Goal: Task Accomplishment & Management: Manage account settings

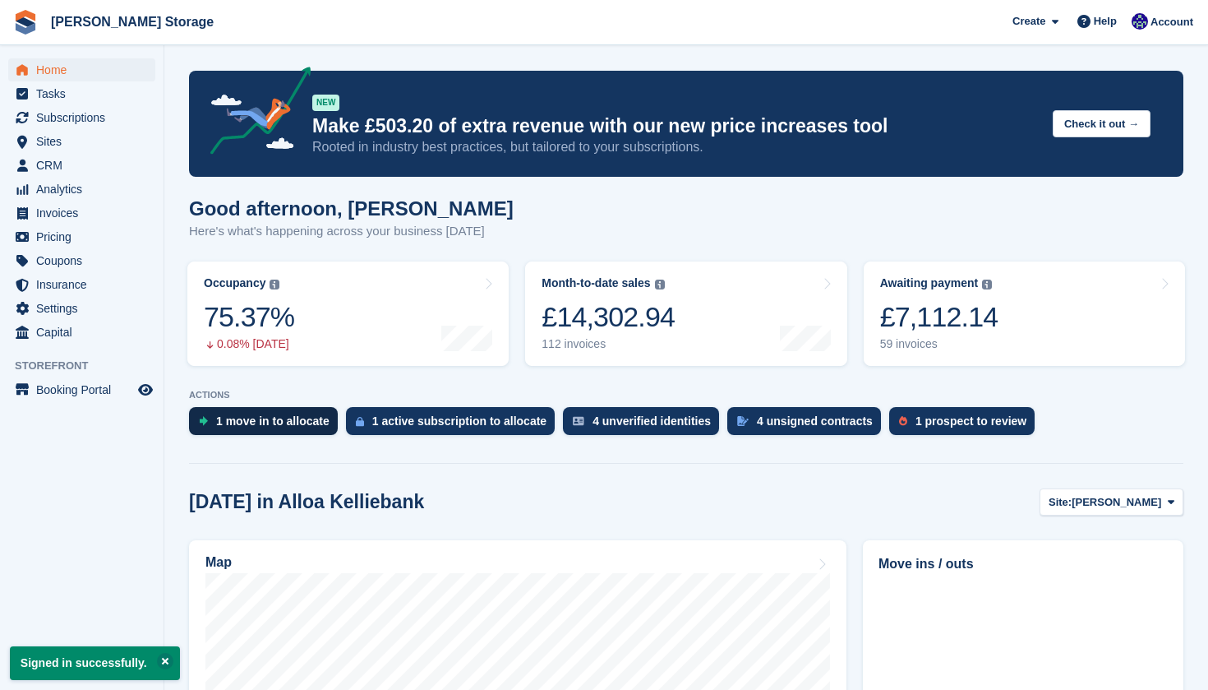
click at [233, 420] on div "1 move in to allocate" at bounding box center [272, 420] width 113 height 13
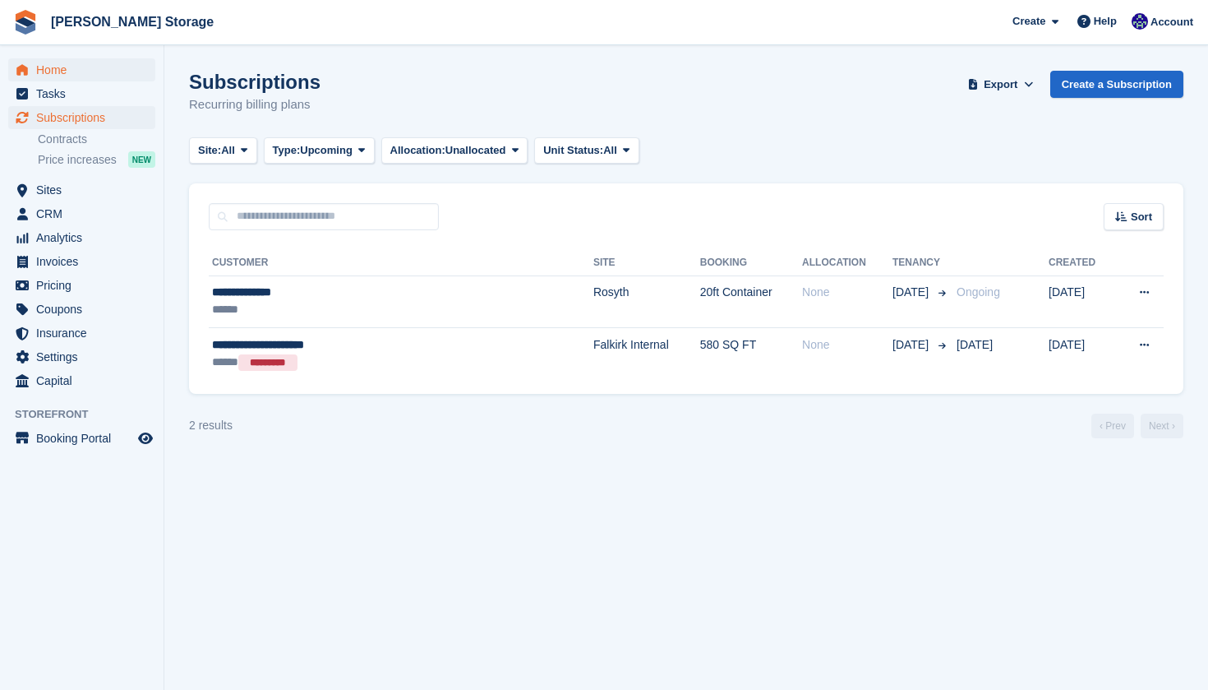
click at [58, 63] on span "Home" at bounding box center [85, 69] width 99 height 23
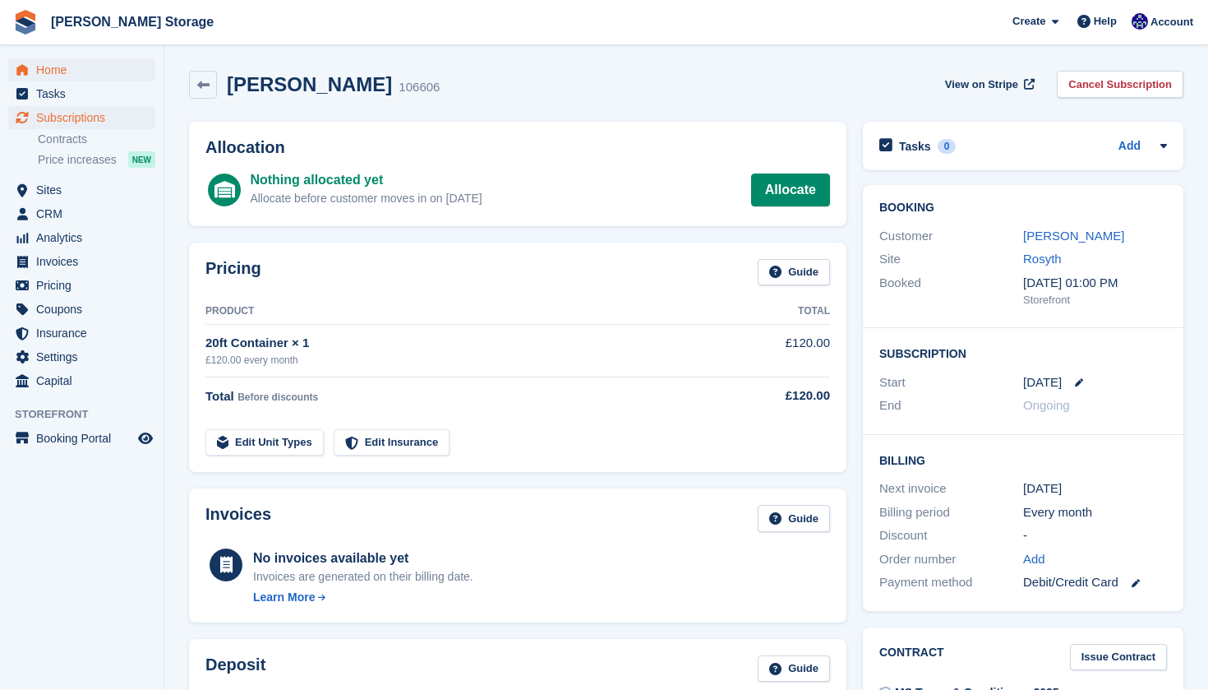
click at [82, 64] on span "Home" at bounding box center [85, 69] width 99 height 23
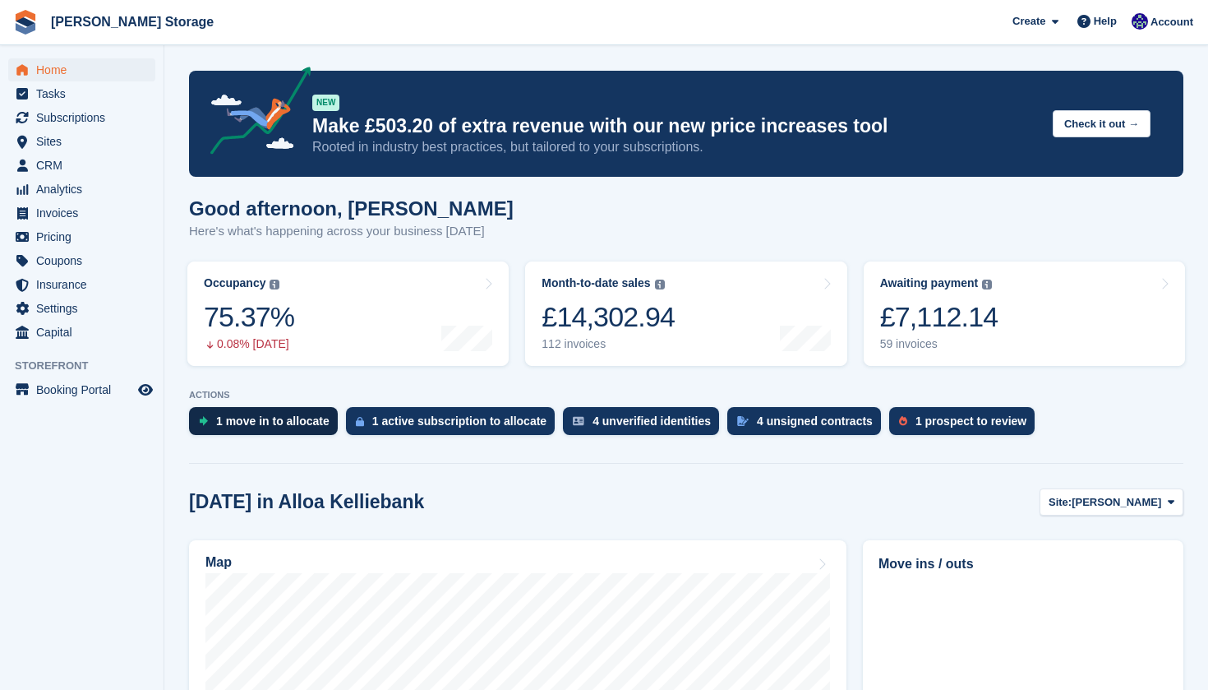
click at [262, 410] on div "1 move in to allocate" at bounding box center [263, 421] width 149 height 28
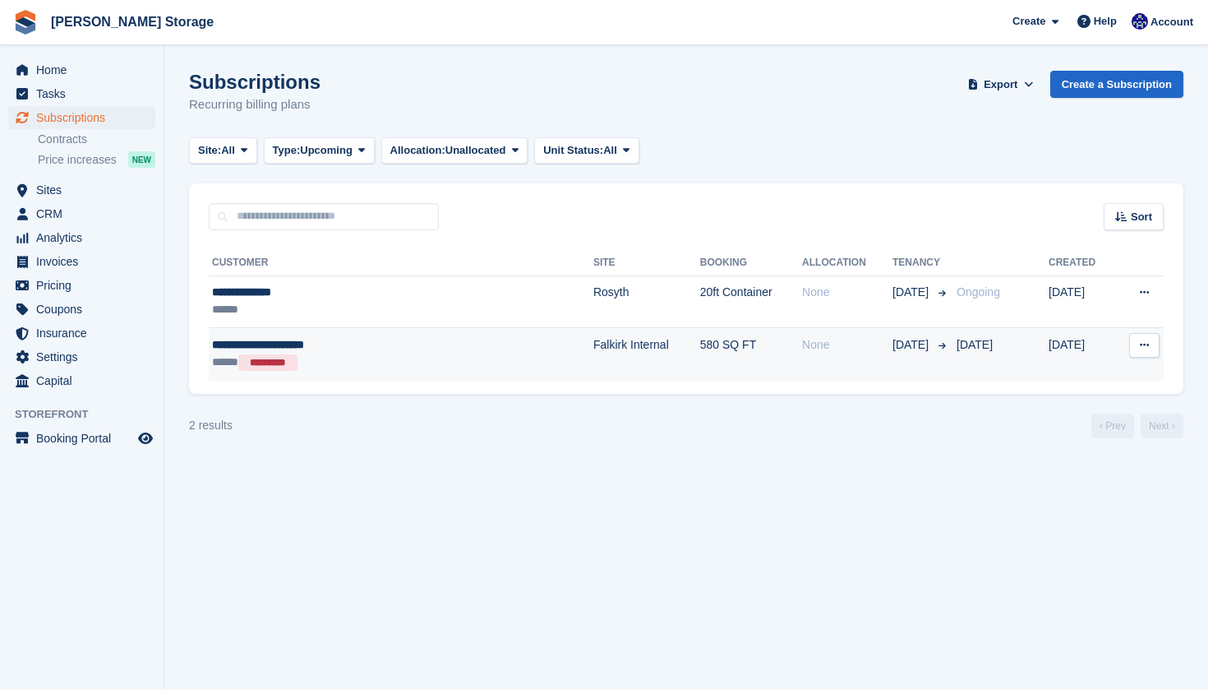
click at [1150, 348] on button at bounding box center [1144, 345] width 30 height 25
click at [1048, 436] on p "Cancelled" at bounding box center [1080, 433] width 143 height 21
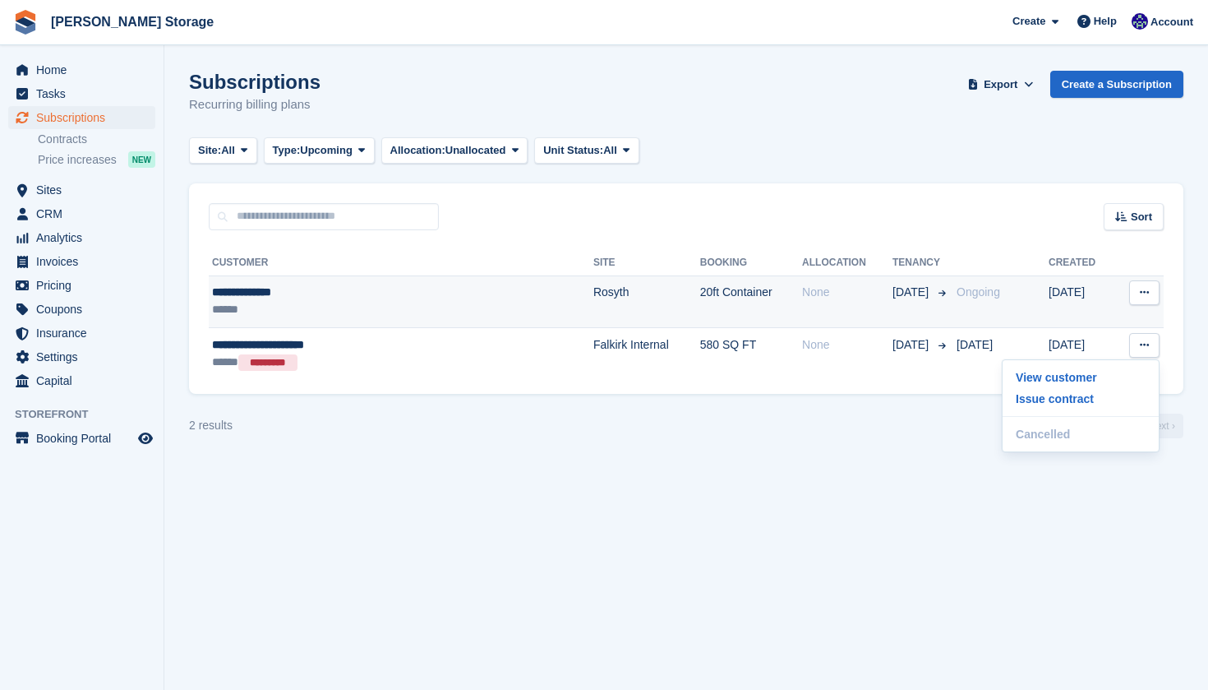
click at [593, 288] on td "Rosyth" at bounding box center [646, 301] width 107 height 53
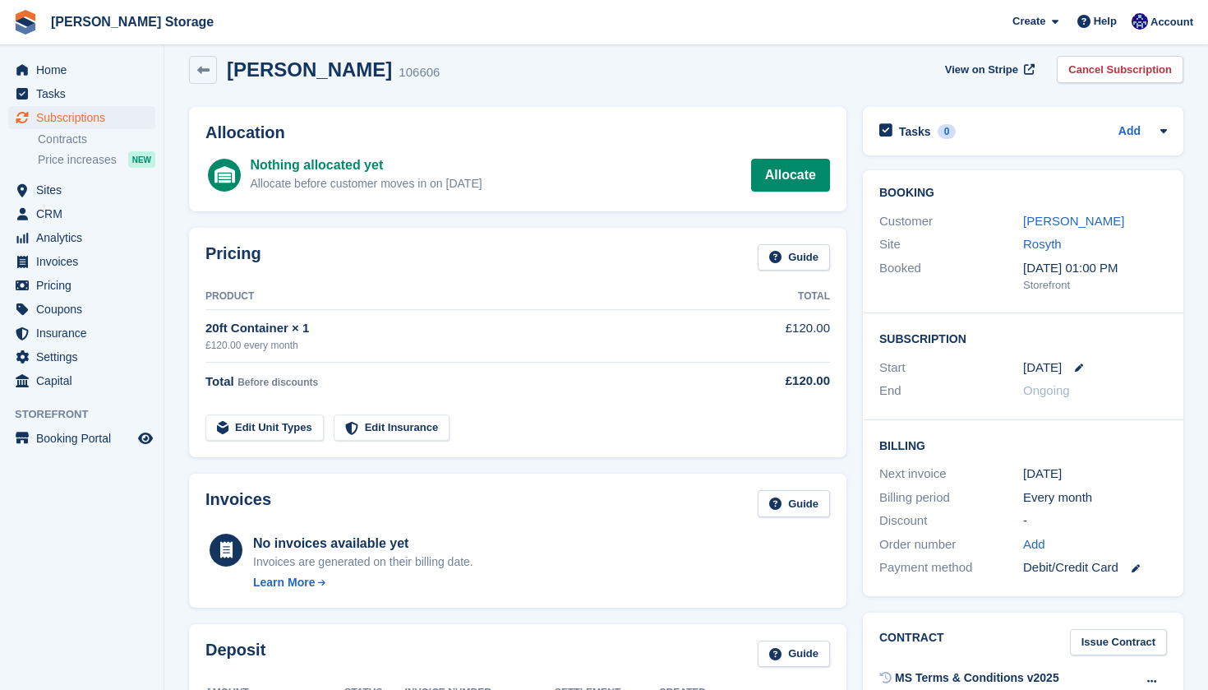
scroll to position [20, 0]
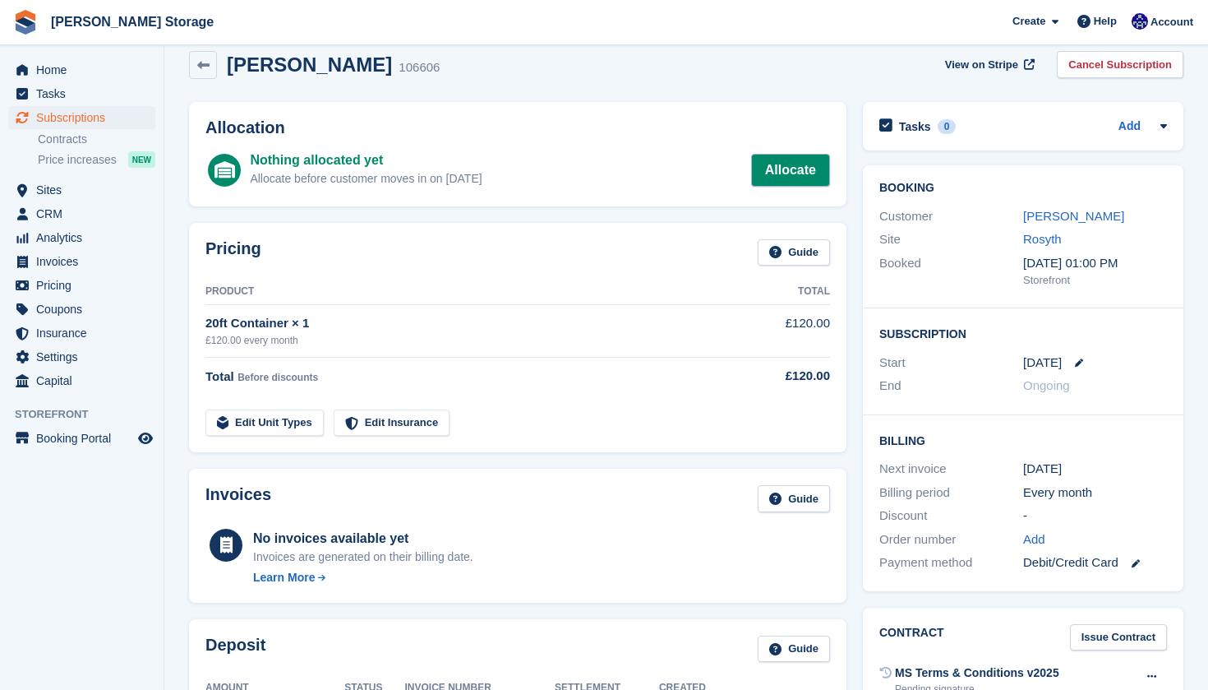
click at [769, 170] on link "Allocate" at bounding box center [790, 170] width 79 height 33
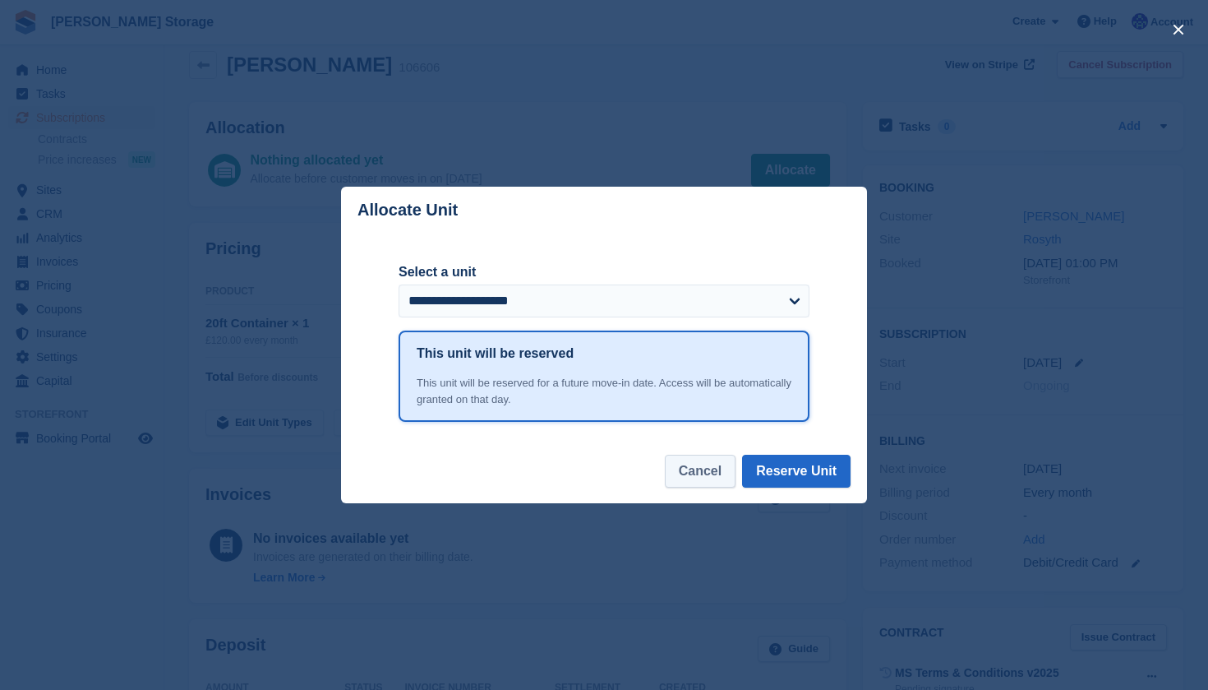
click at [704, 458] on button "Cancel" at bounding box center [700, 471] width 71 height 33
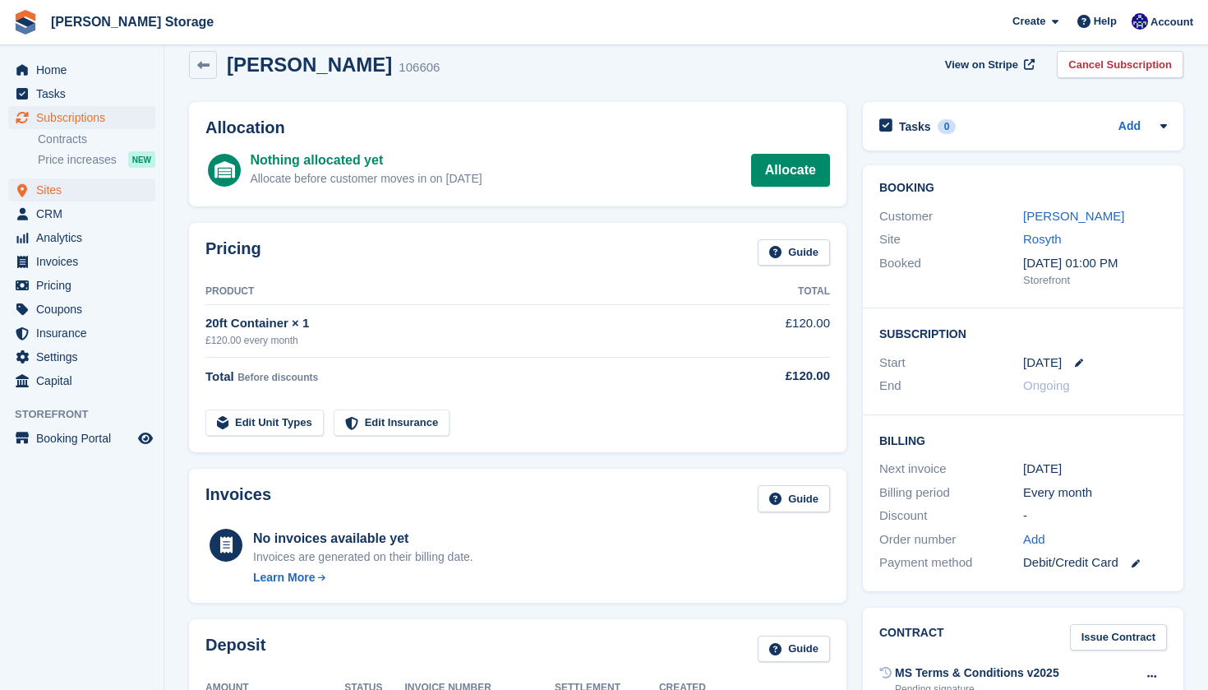
click at [72, 192] on span "Sites" at bounding box center [85, 189] width 99 height 23
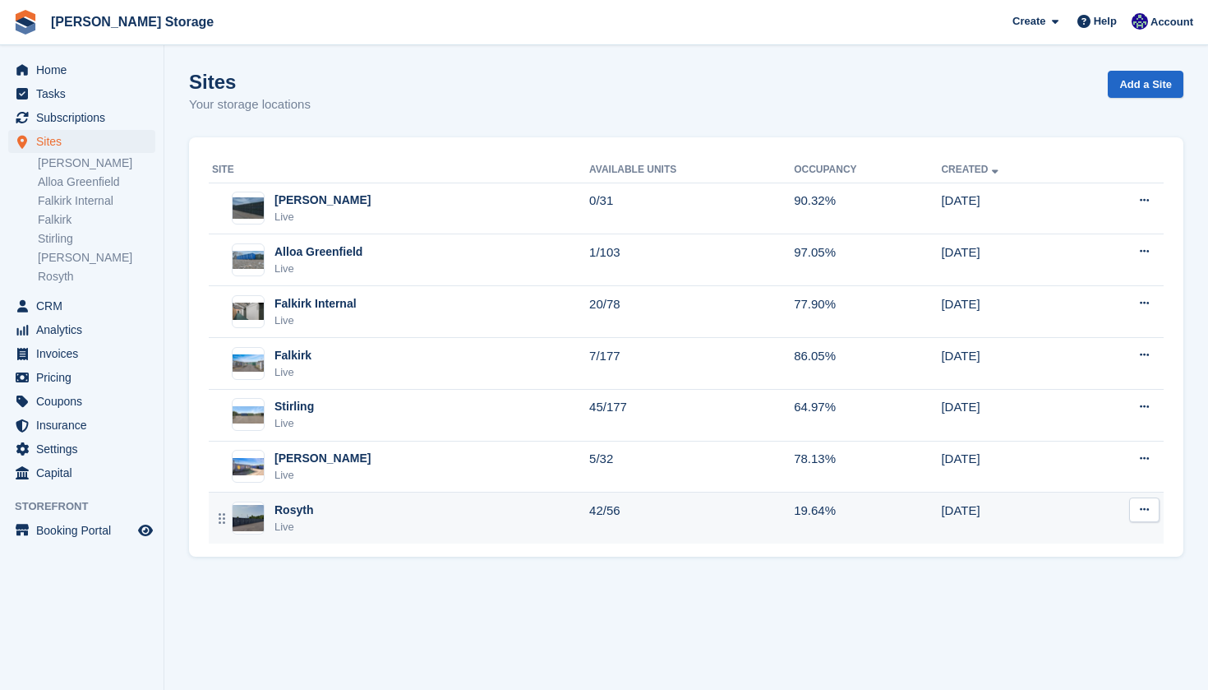
click at [331, 512] on div "Rosyth Live" at bounding box center [400, 518] width 377 height 34
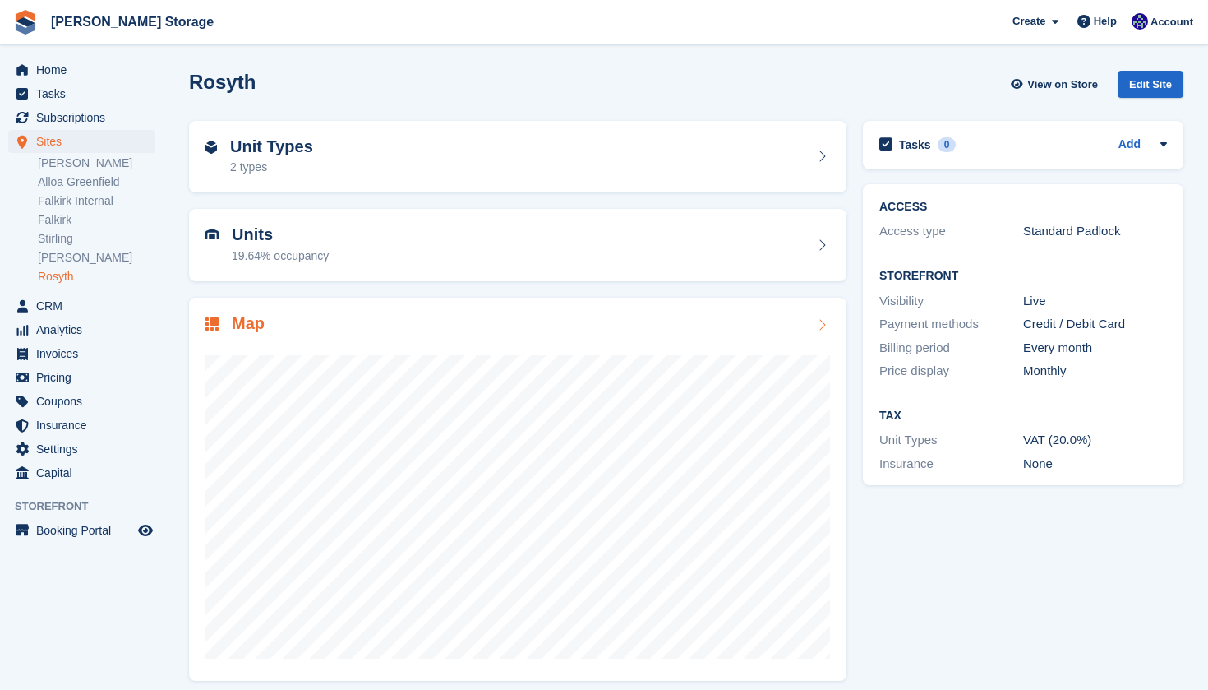
click at [363, 328] on div "Map" at bounding box center [517, 325] width 625 height 22
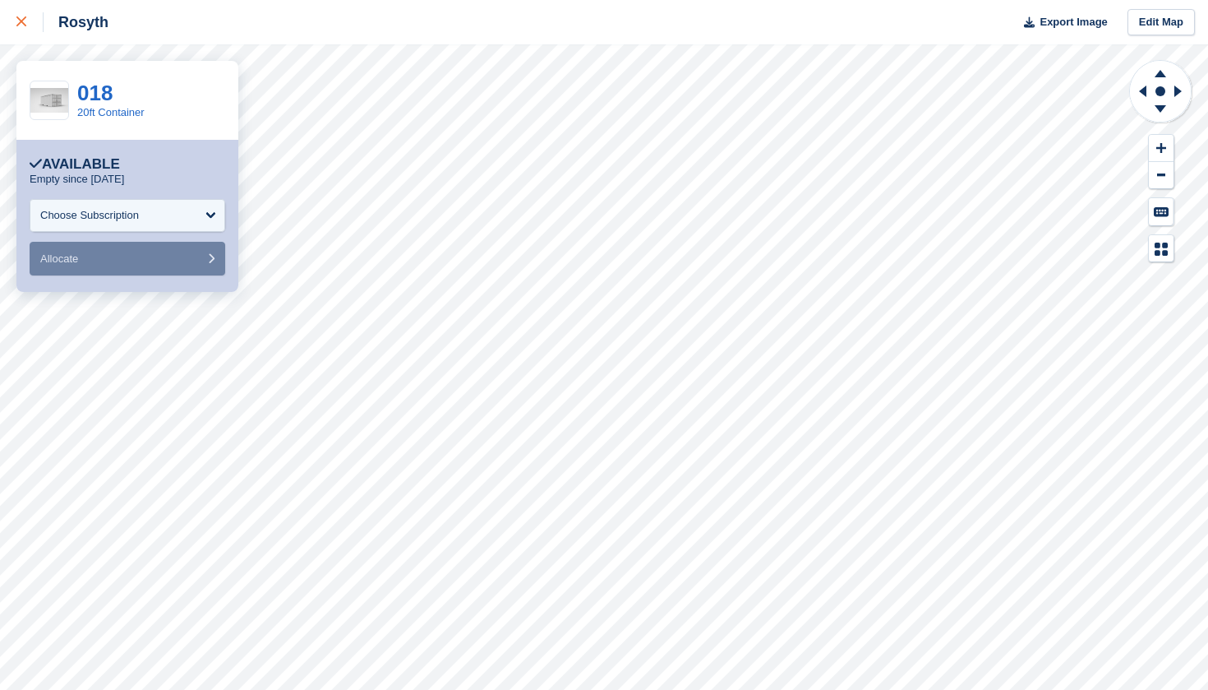
click at [26, 21] on div at bounding box center [29, 22] width 27 height 20
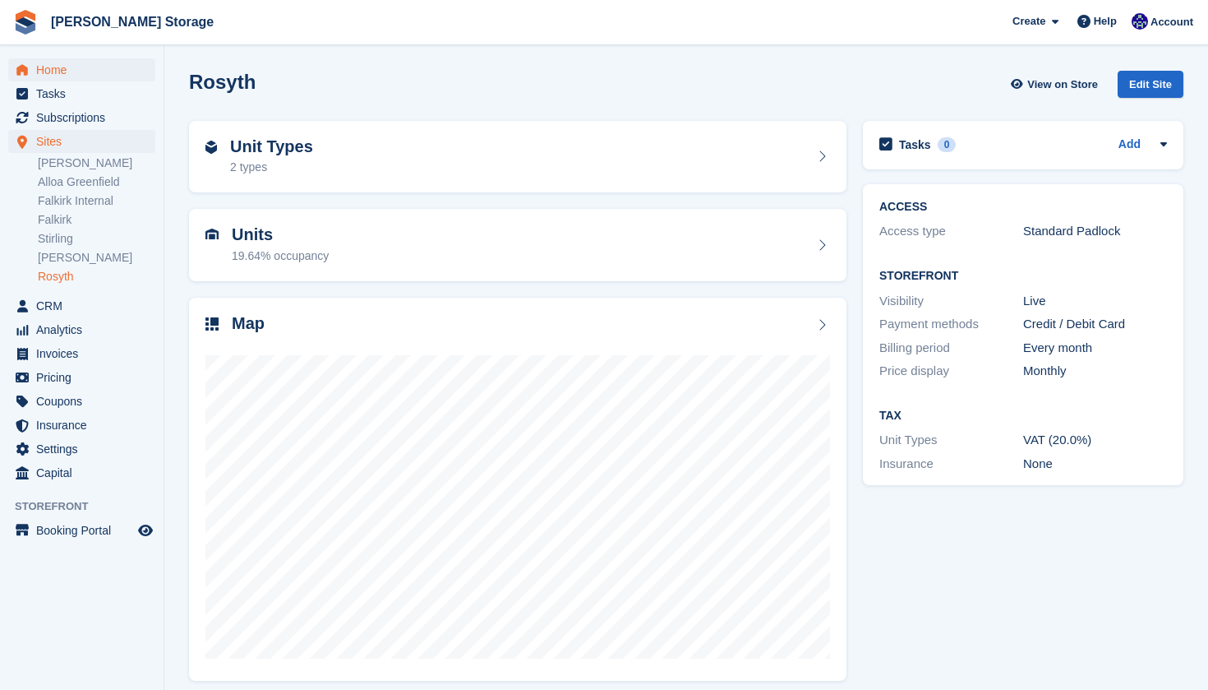
click at [81, 72] on span "Home" at bounding box center [85, 69] width 99 height 23
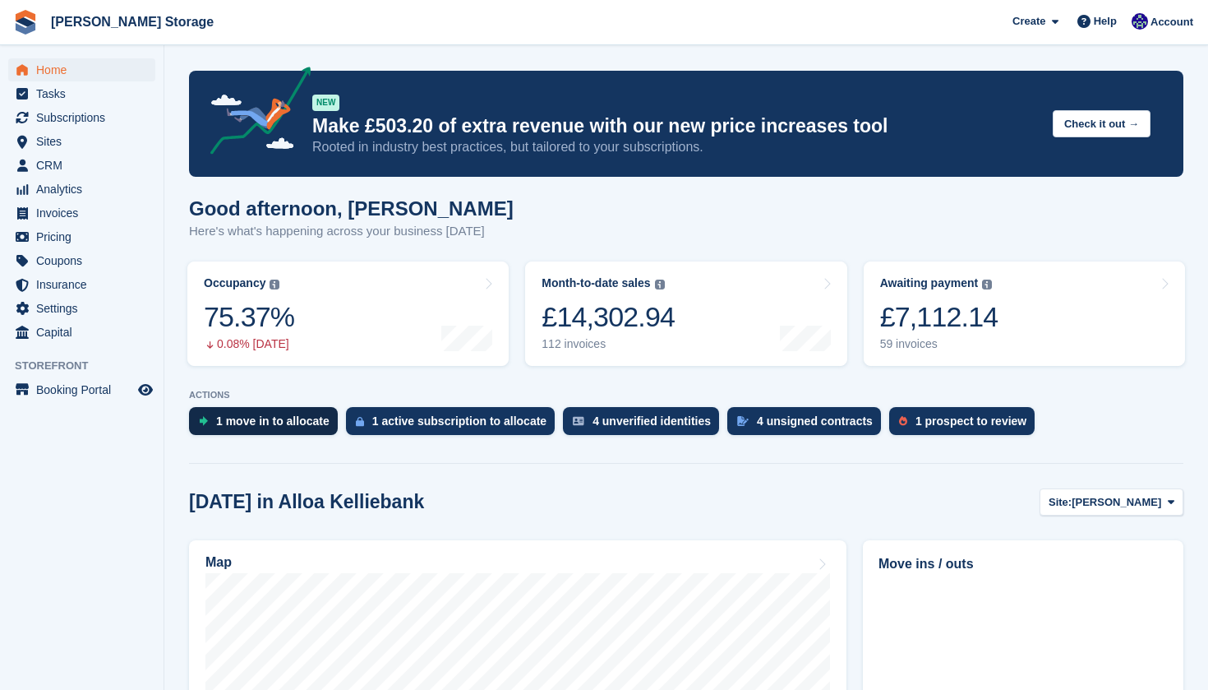
click at [290, 412] on div "1 move in to allocate" at bounding box center [263, 421] width 149 height 28
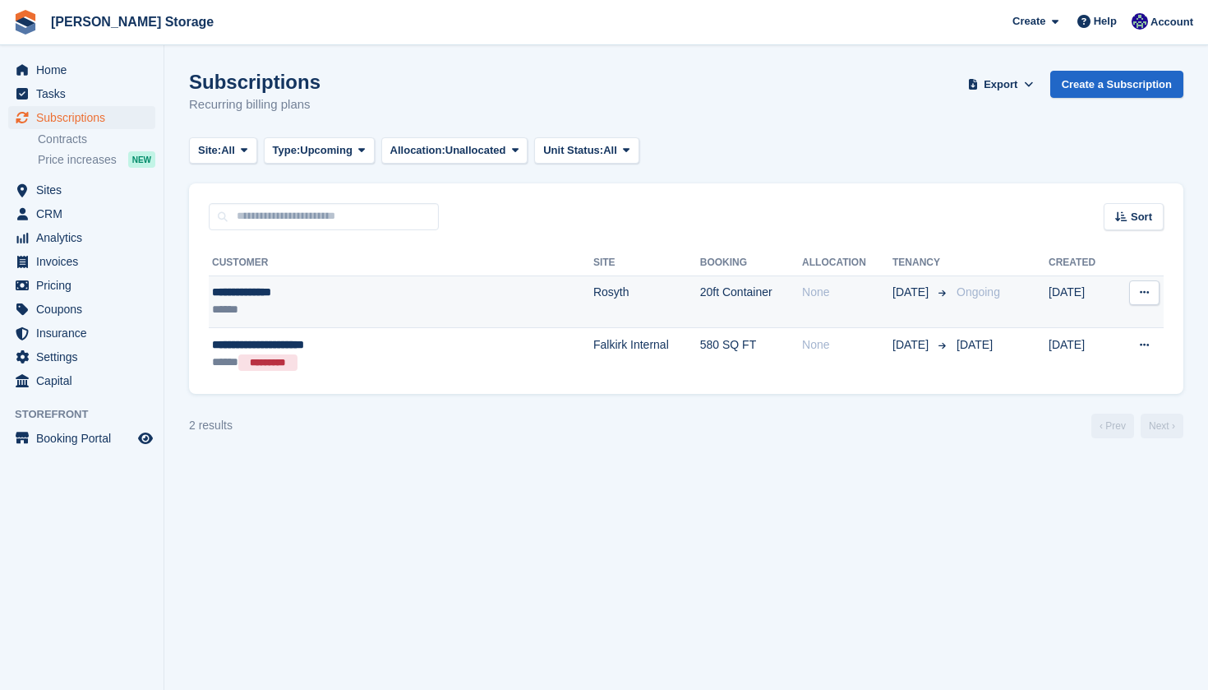
click at [338, 292] on div "**********" at bounding box center [346, 292] width 269 height 17
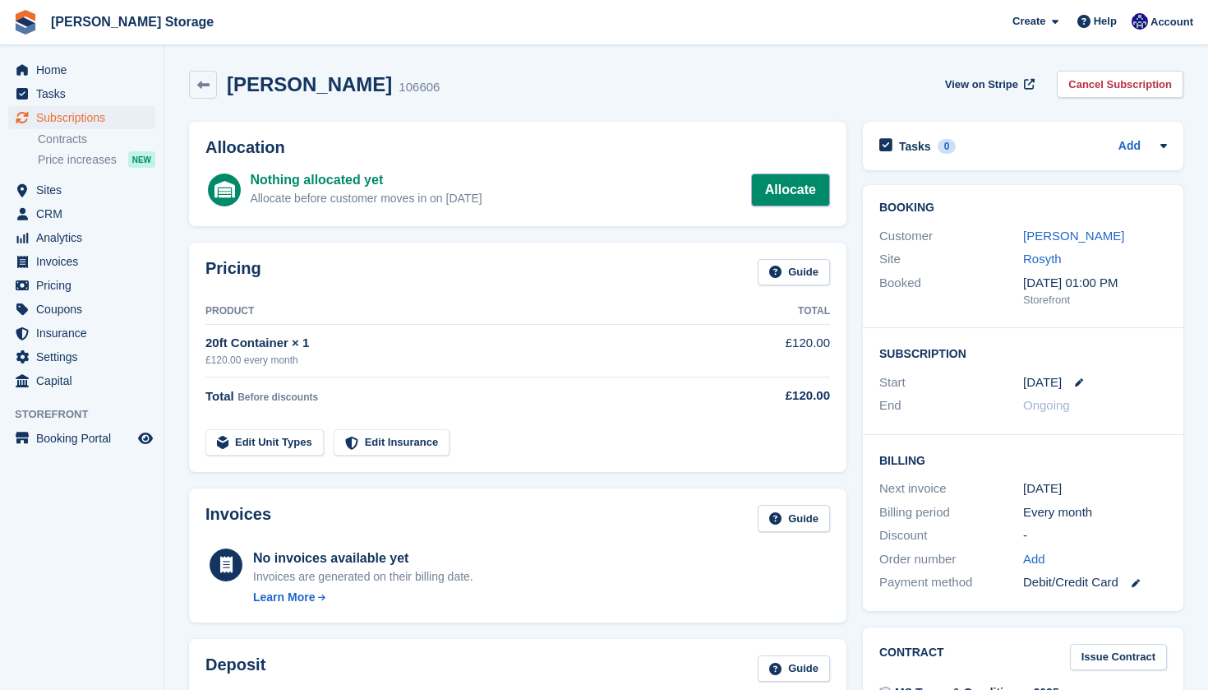
click at [769, 188] on link "Allocate" at bounding box center [790, 189] width 79 height 33
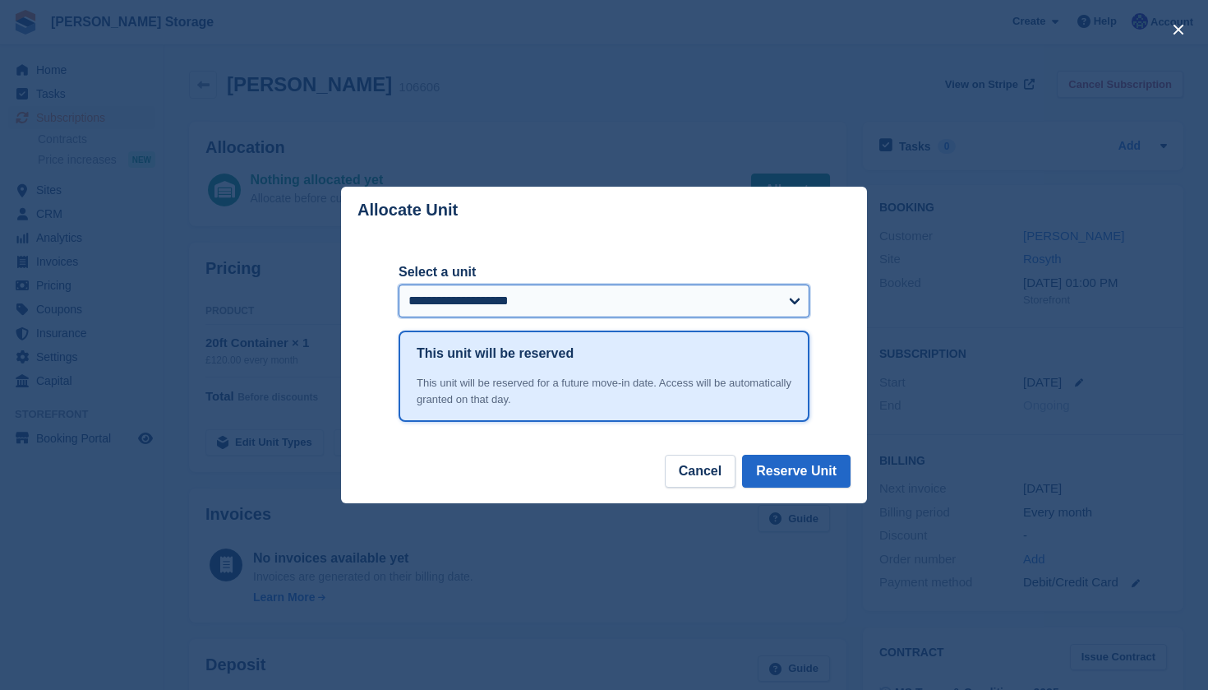
select select "******"
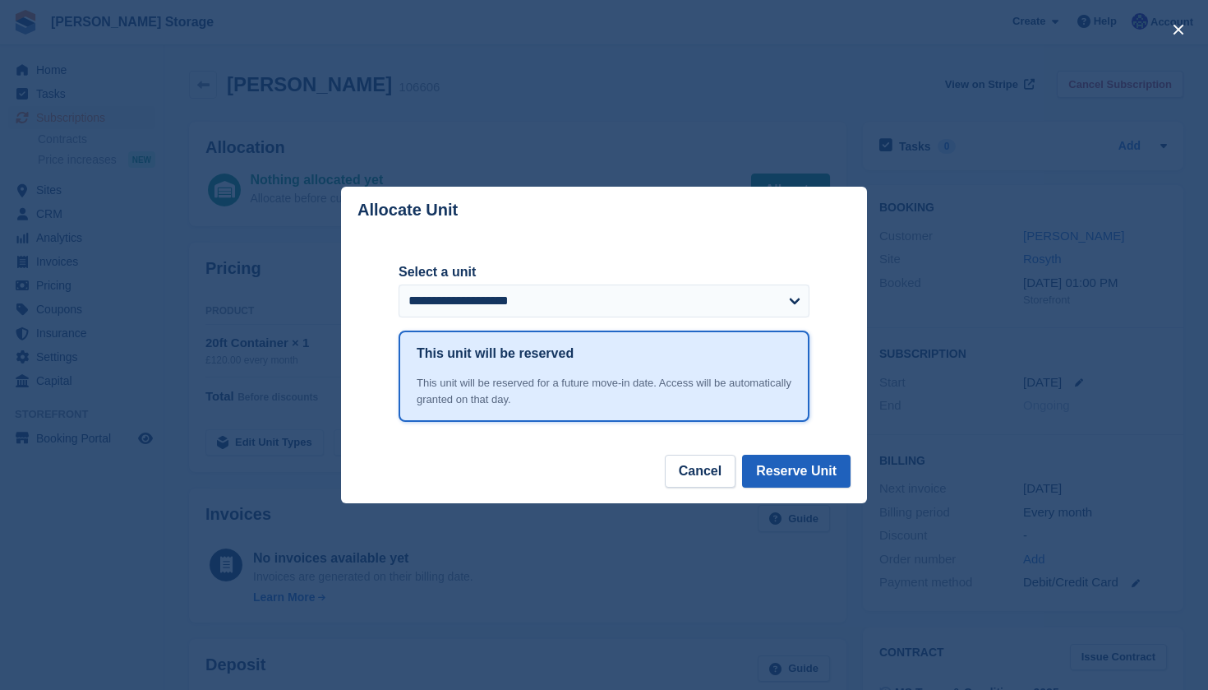
click at [774, 464] on button "Reserve Unit" at bounding box center [796, 471] width 108 height 33
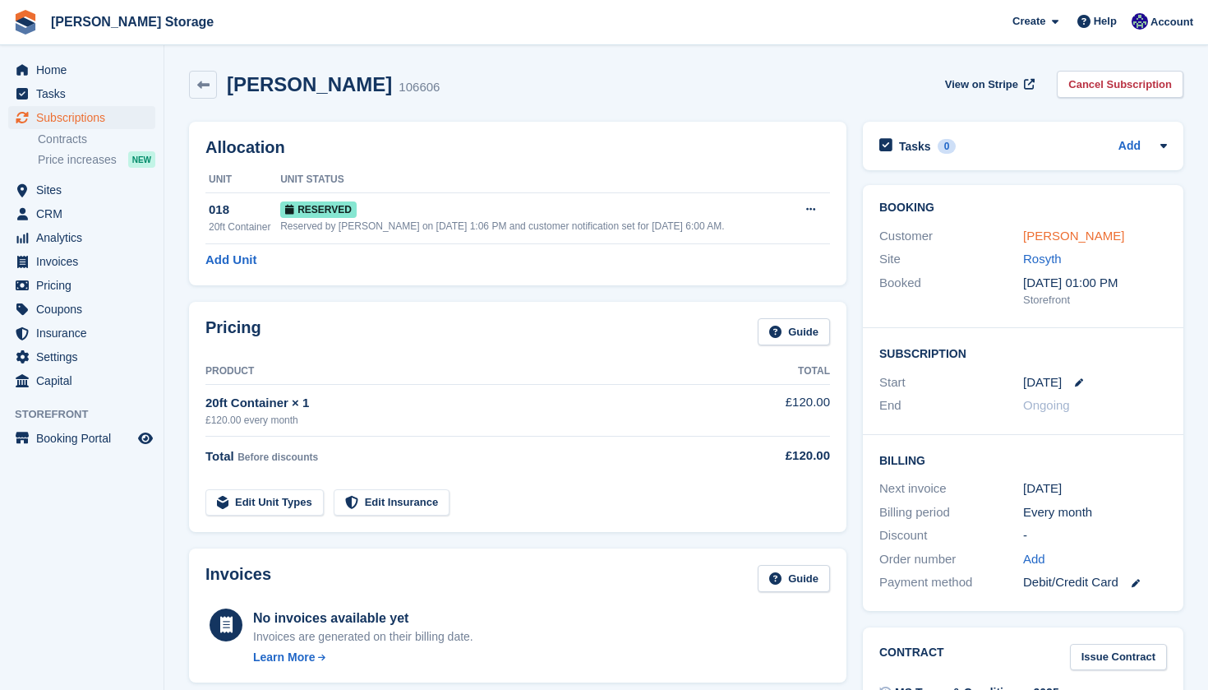
click at [1075, 238] on link "Gill Cattanach" at bounding box center [1073, 235] width 101 height 14
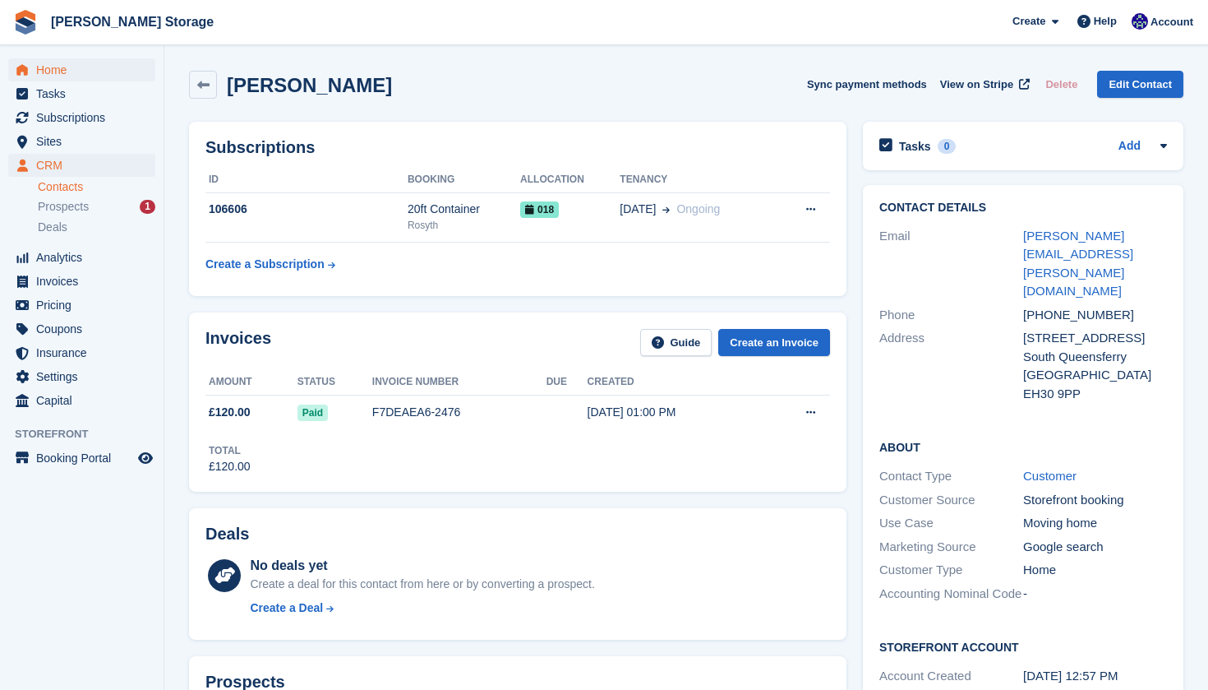
click at [91, 77] on span "Home" at bounding box center [85, 69] width 99 height 23
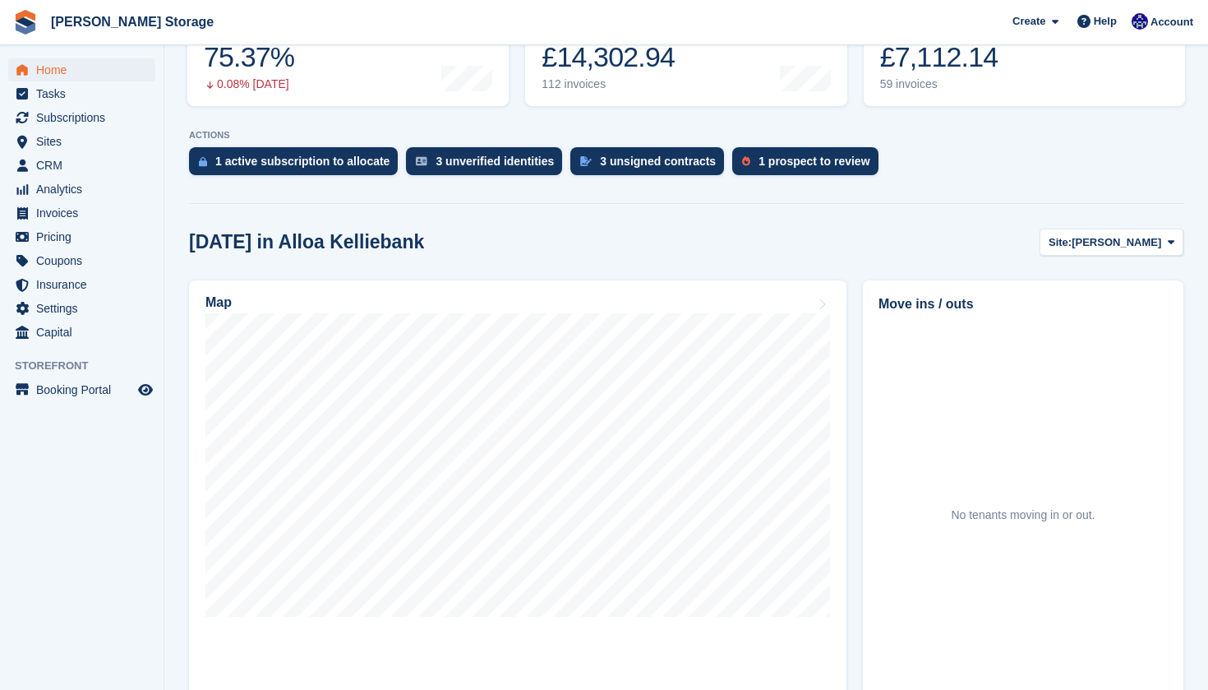
scroll to position [281, 0]
